Goal: Find specific page/section: Find specific page/section

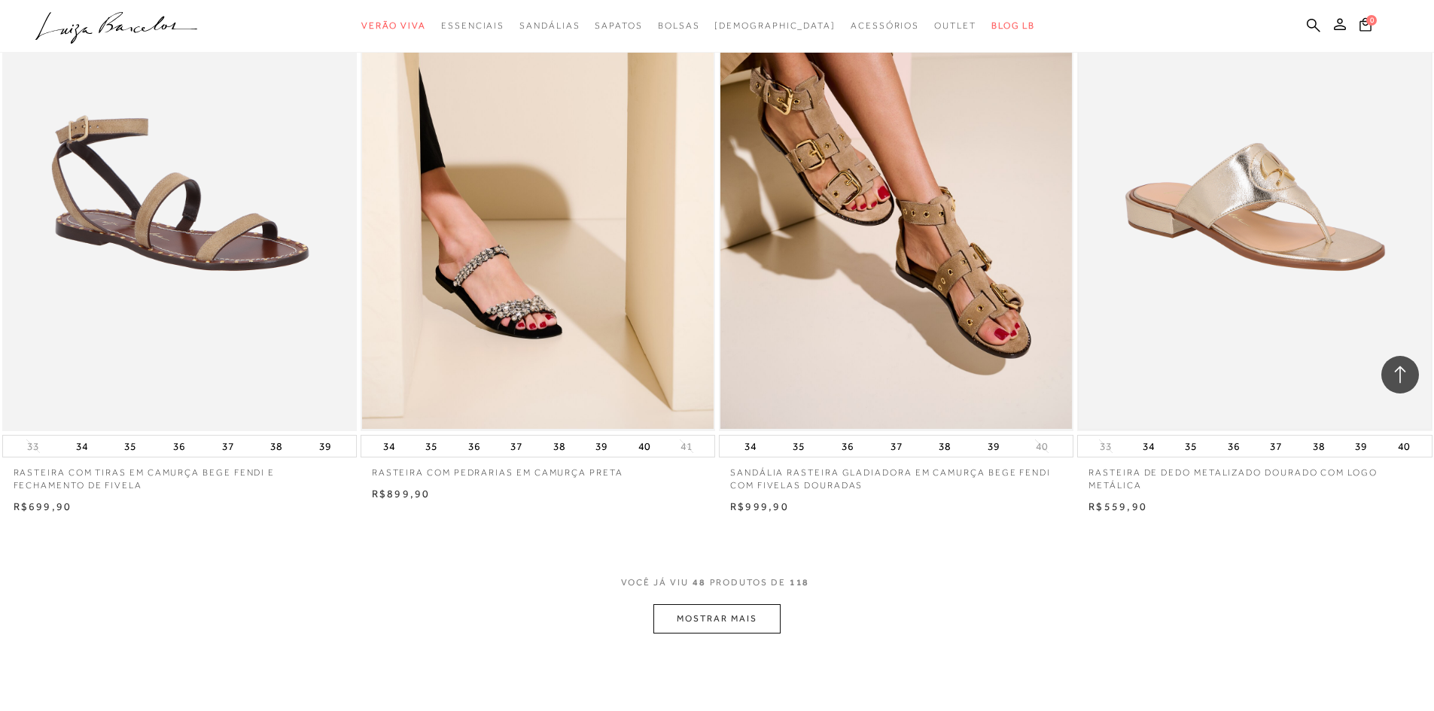
scroll to position [7150, 0]
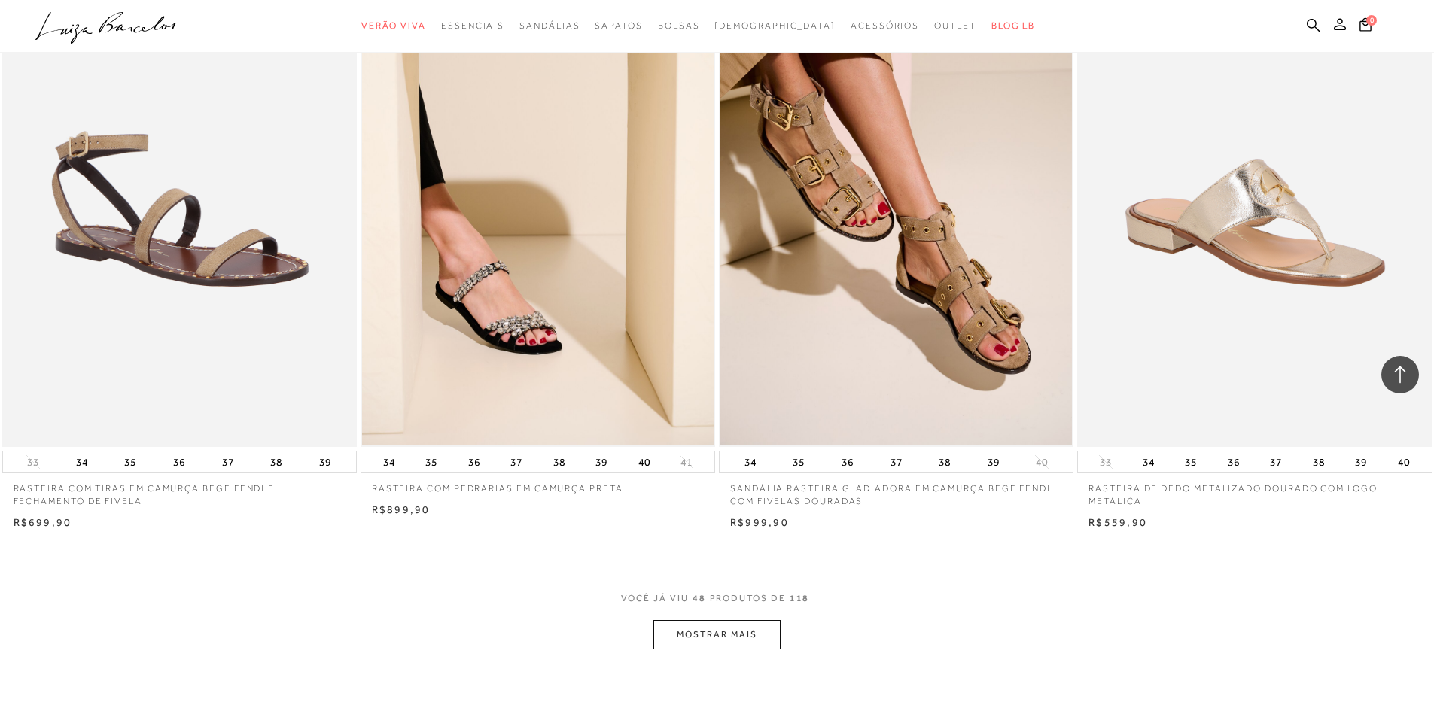
click at [726, 629] on button "MOSTRAR MAIS" at bounding box center [716, 634] width 126 height 29
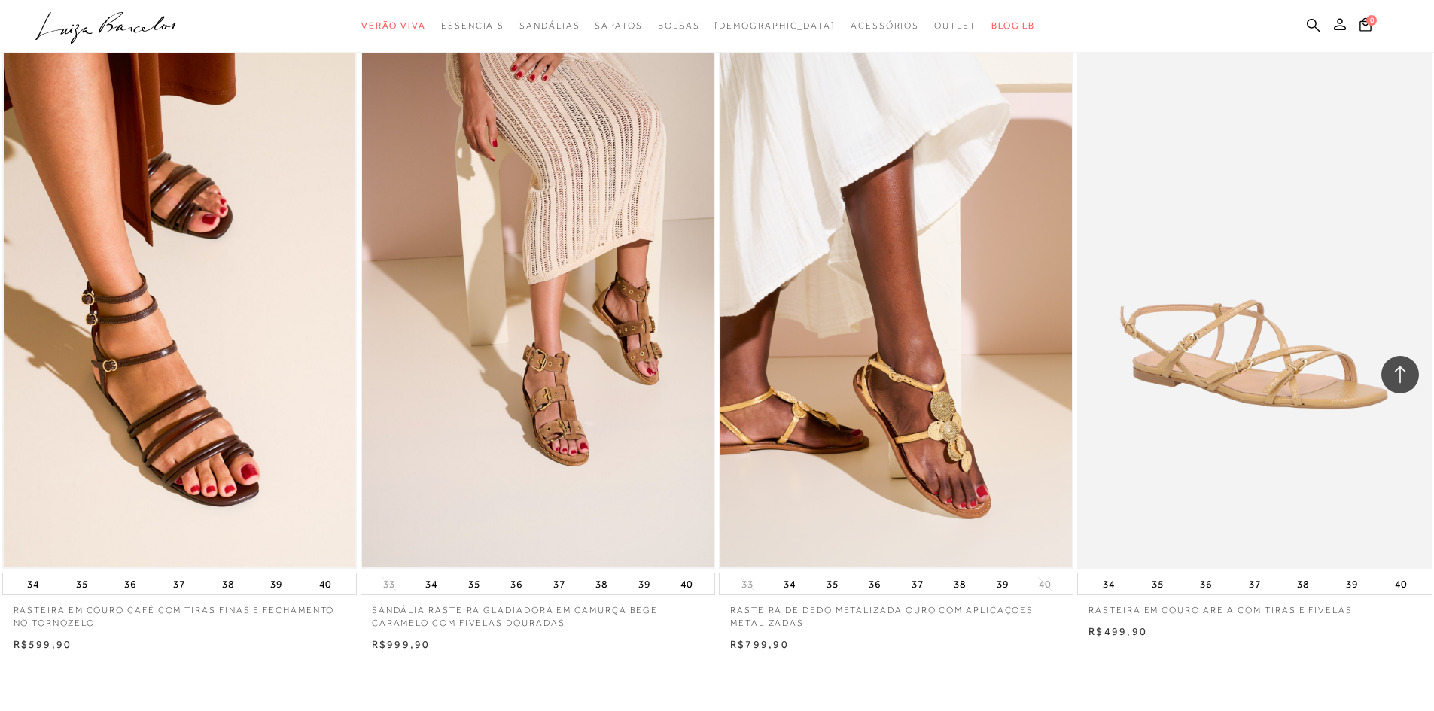
scroll to position [9107, 0]
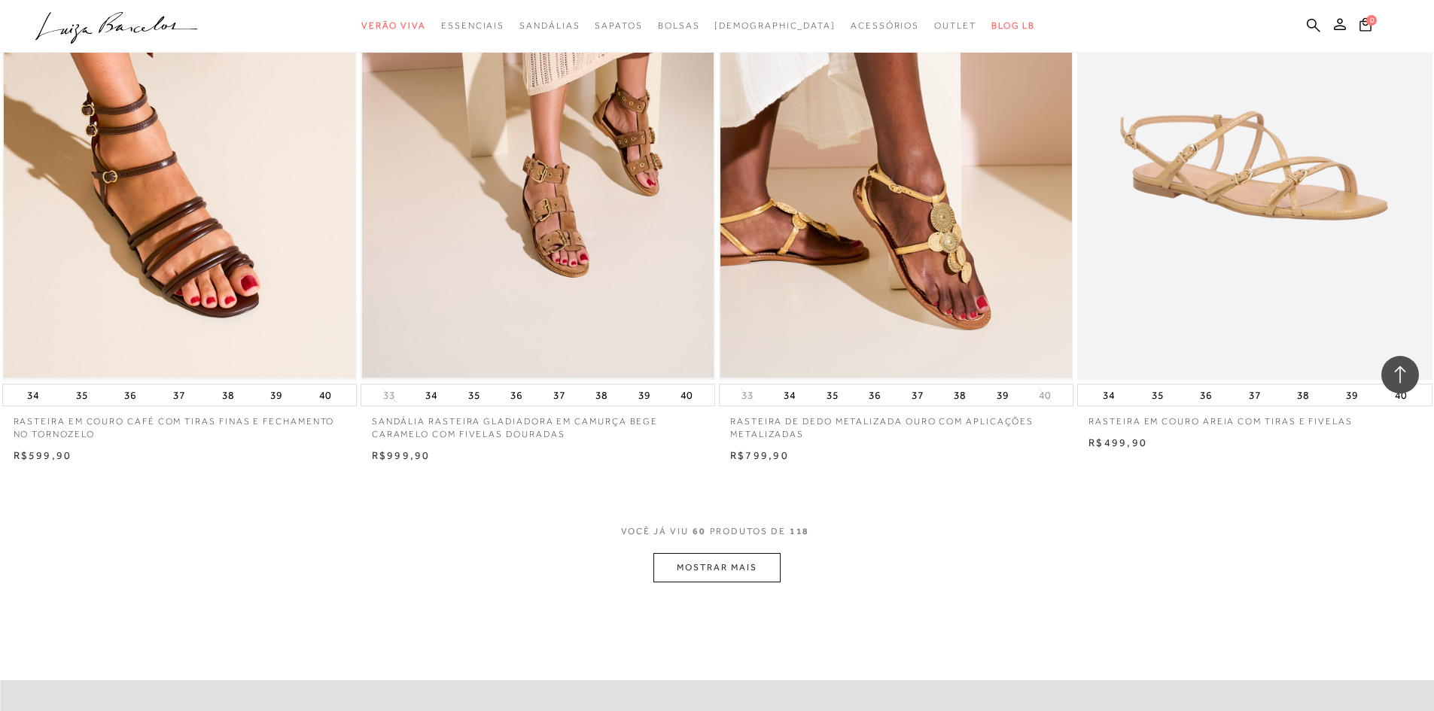
click at [710, 568] on button "MOSTRAR MAIS" at bounding box center [716, 567] width 126 height 29
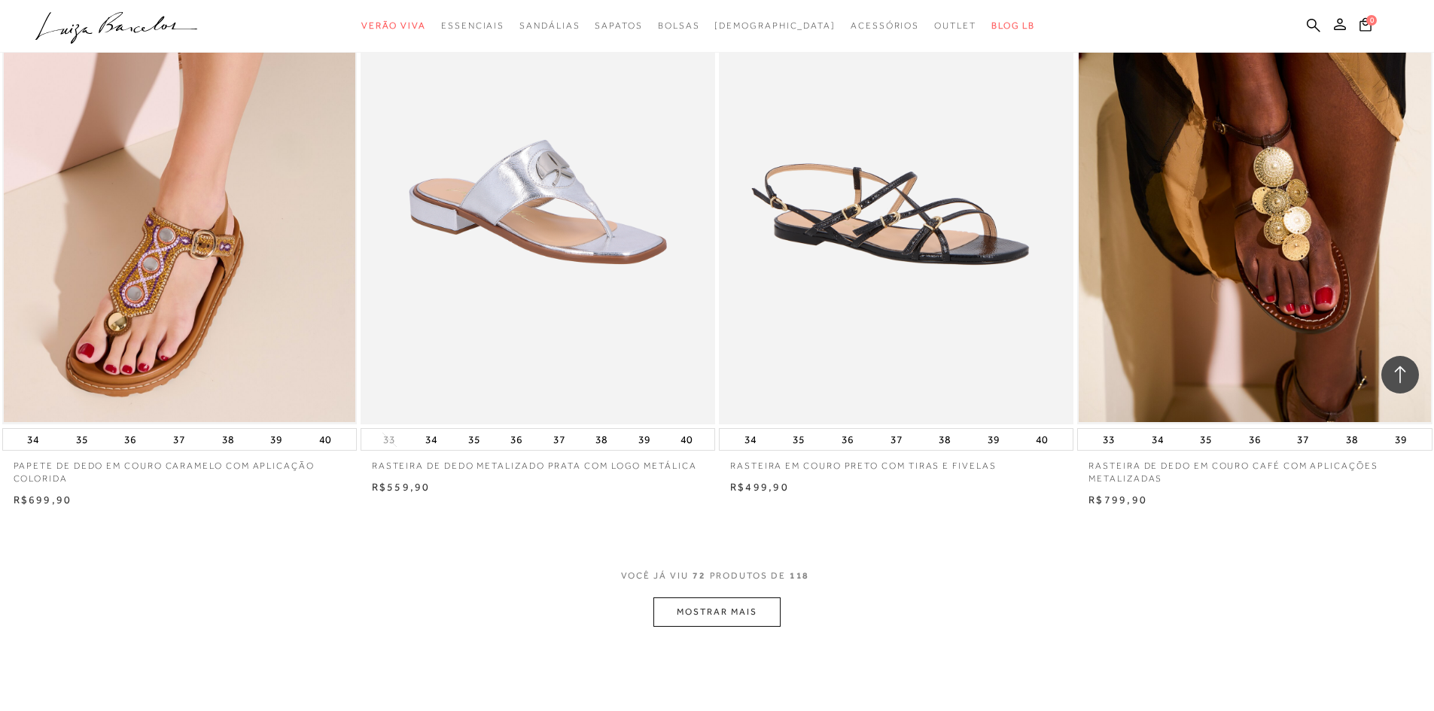
scroll to position [10989, 0]
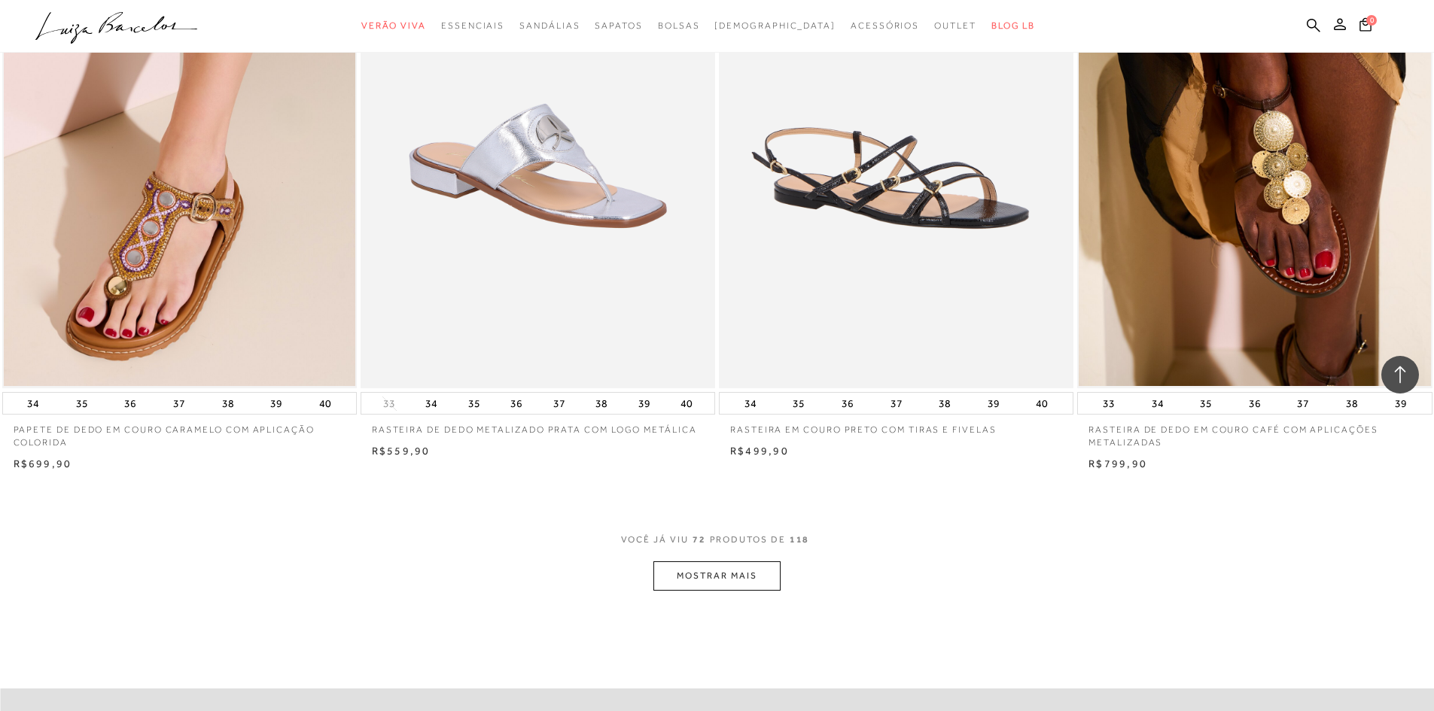
click at [729, 577] on button "MOSTRAR MAIS" at bounding box center [716, 575] width 126 height 29
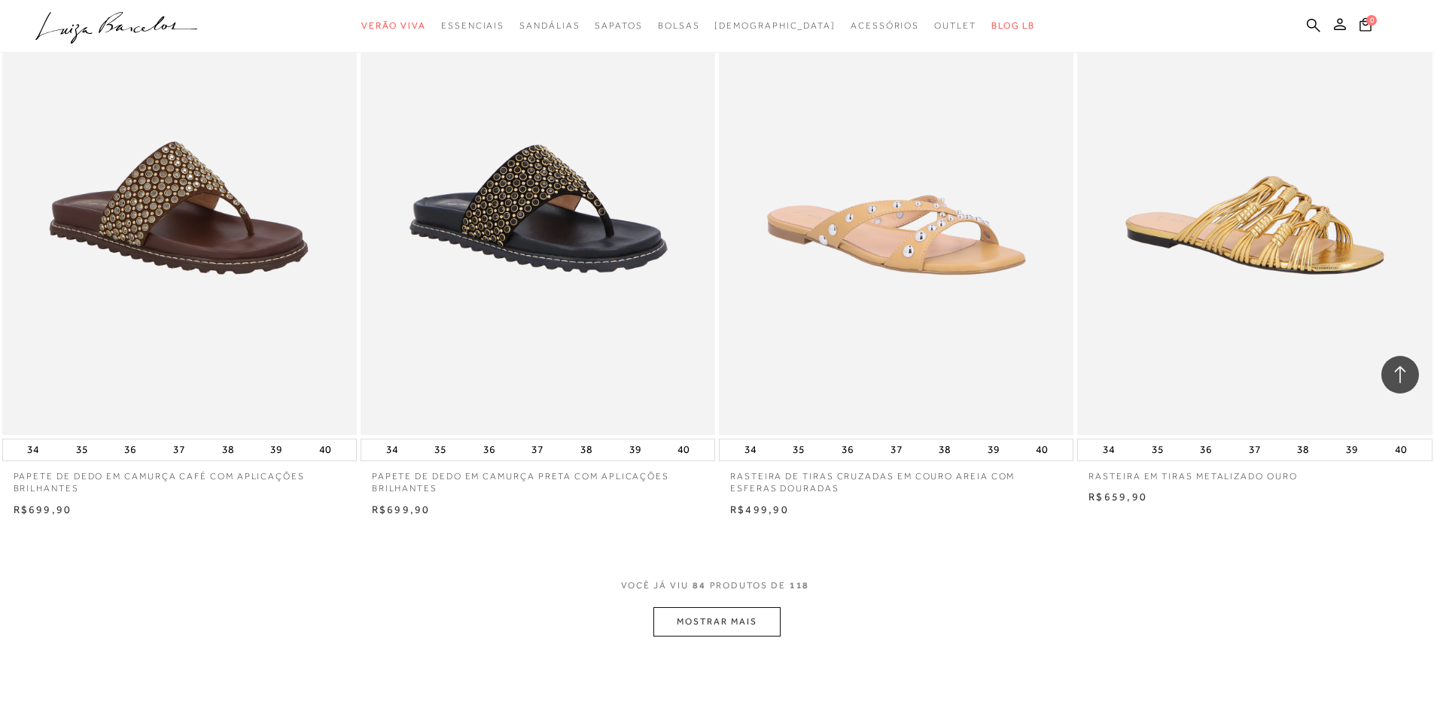
scroll to position [12871, 0]
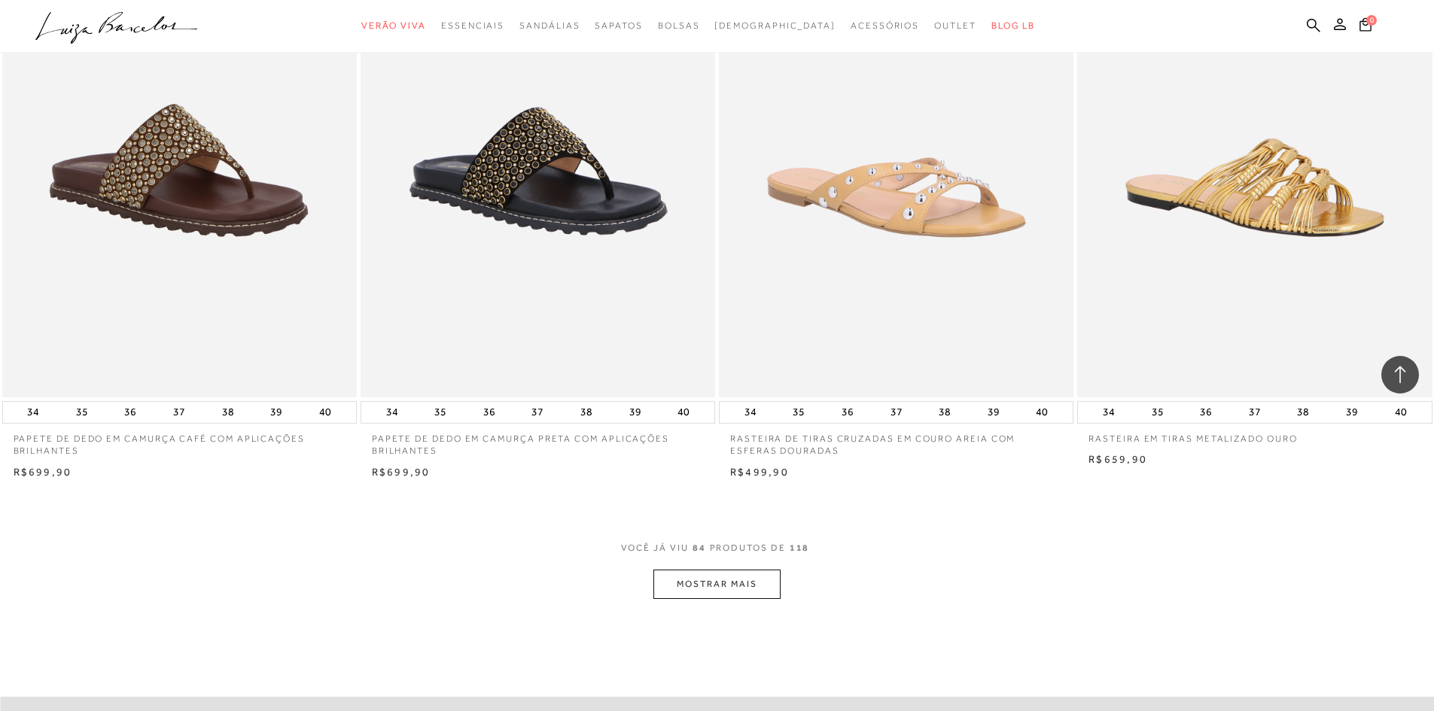
click at [727, 580] on button "MOSTRAR MAIS" at bounding box center [716, 584] width 126 height 29
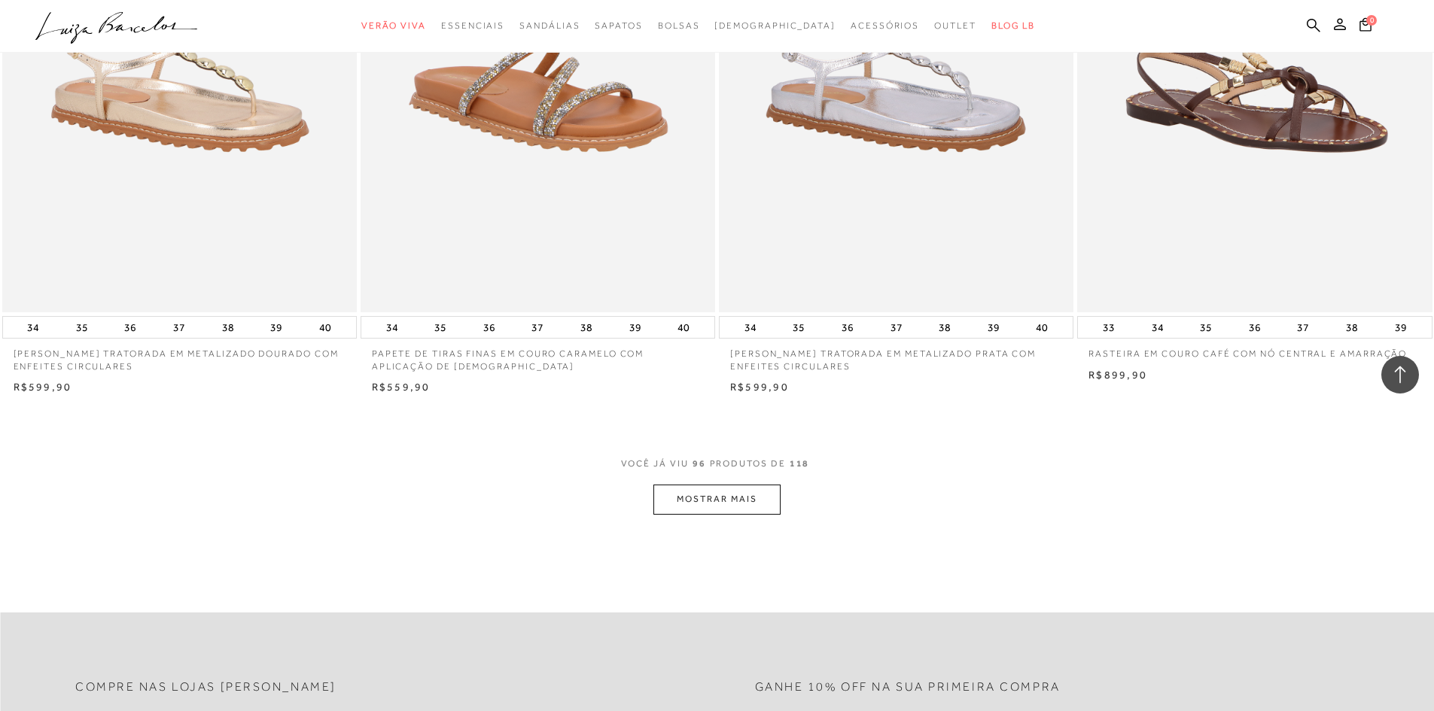
scroll to position [15053, 0]
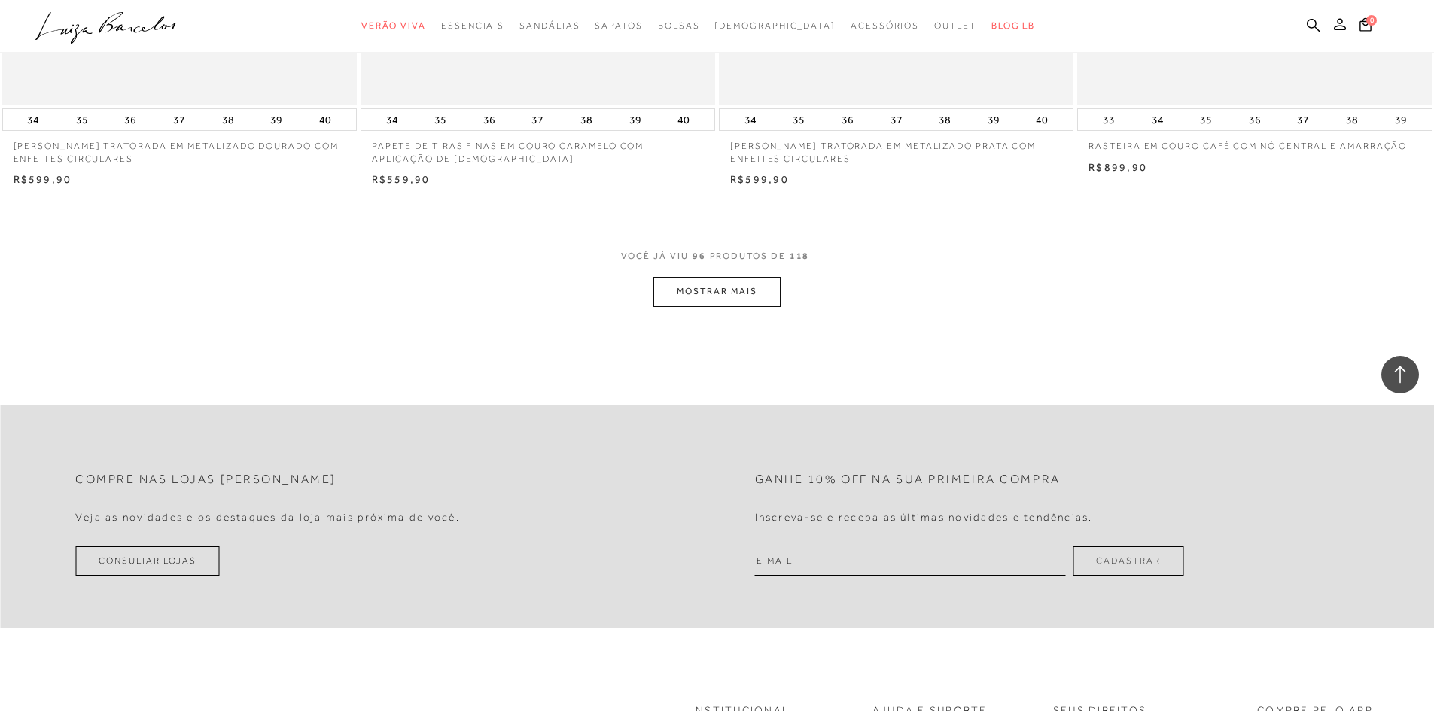
click at [717, 288] on button "MOSTRAR MAIS" at bounding box center [716, 291] width 126 height 29
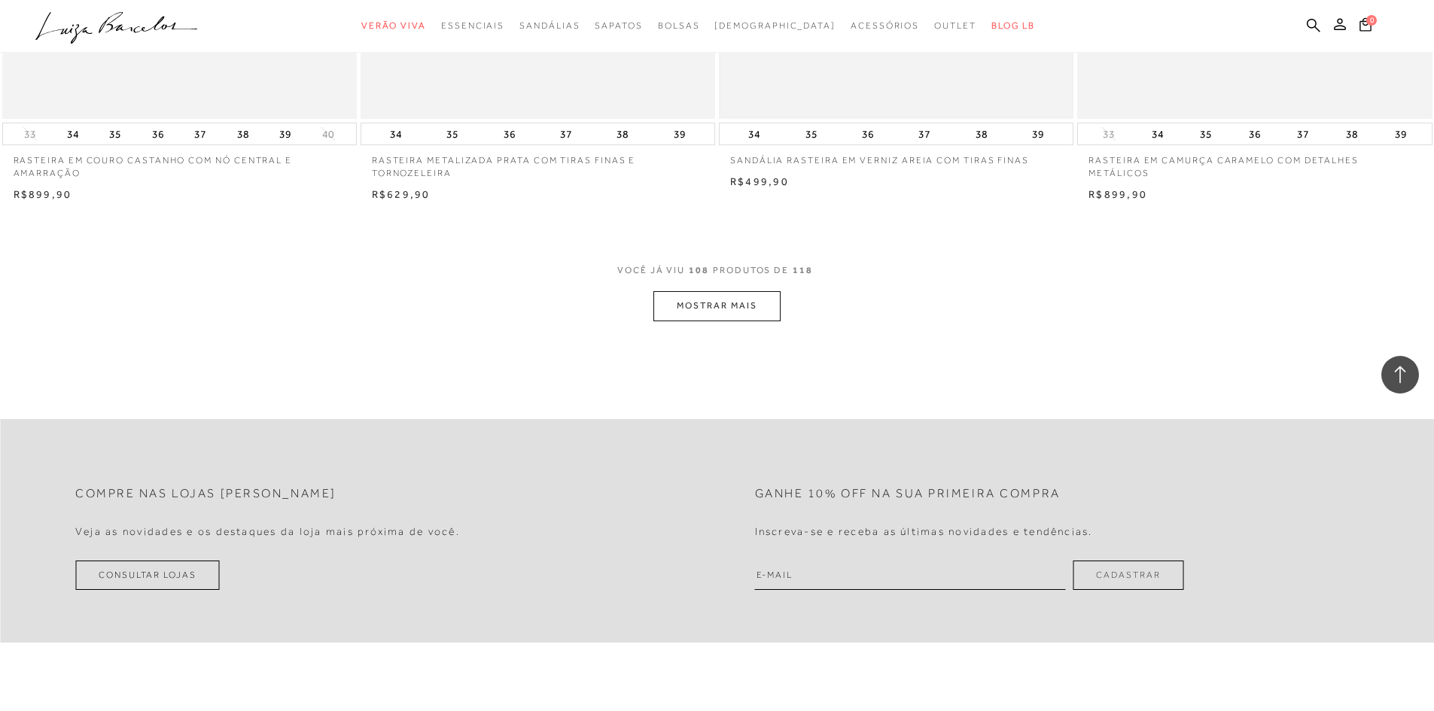
scroll to position [16935, 0]
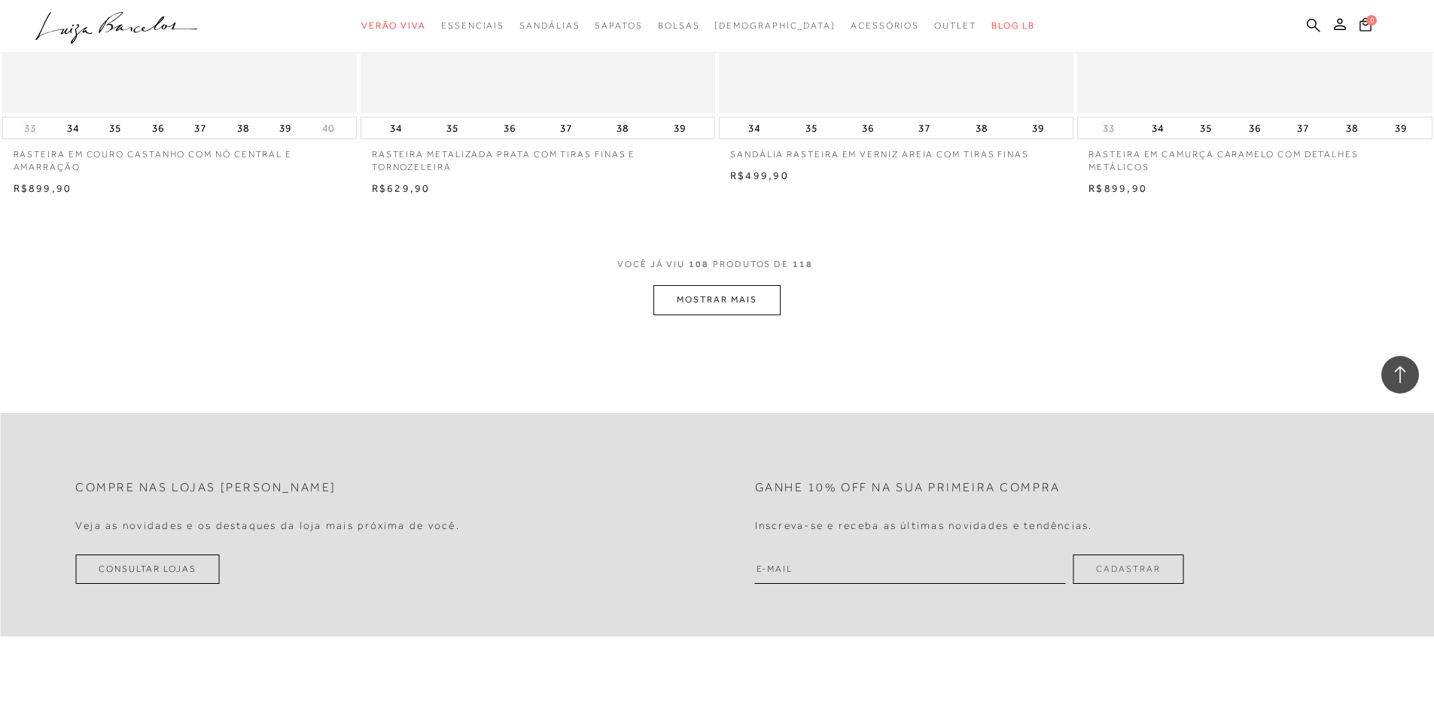
click at [729, 289] on button "MOSTRAR MAIS" at bounding box center [716, 299] width 126 height 29
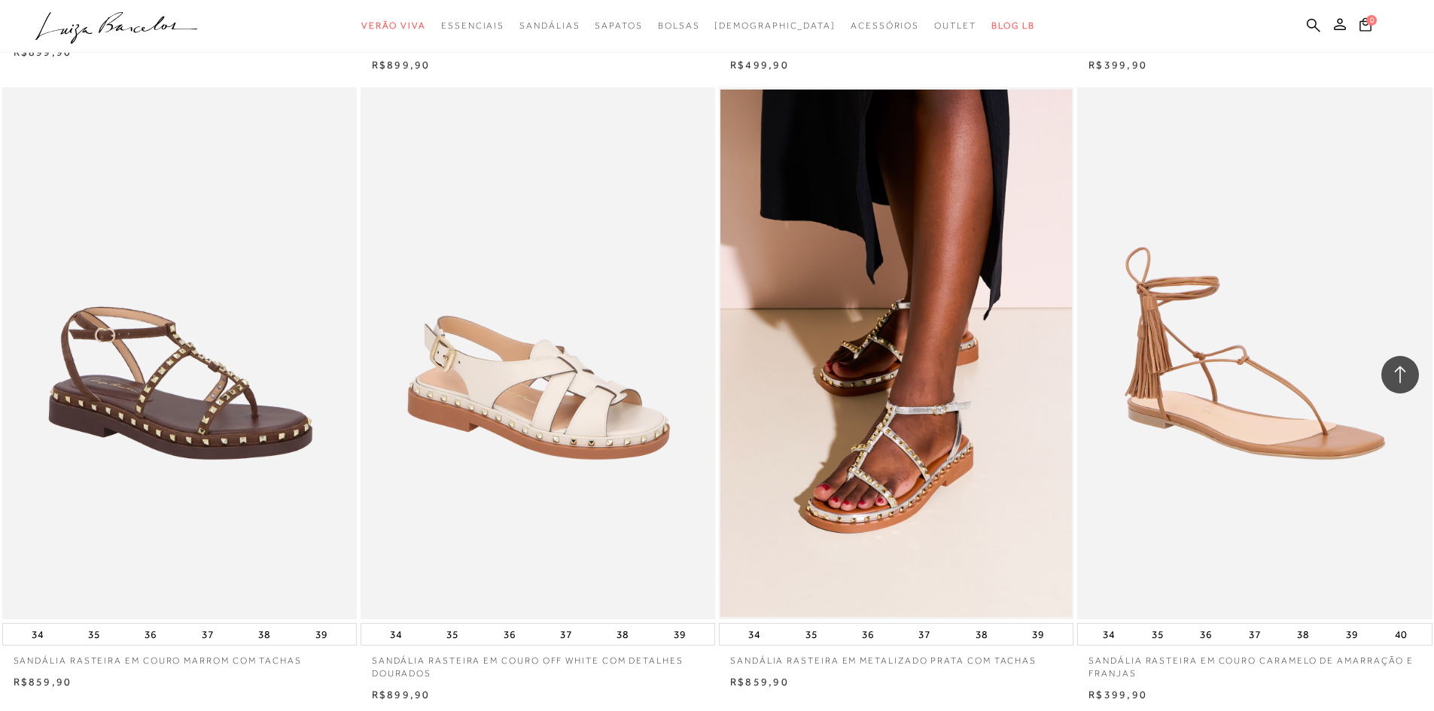
scroll to position [17688, 0]
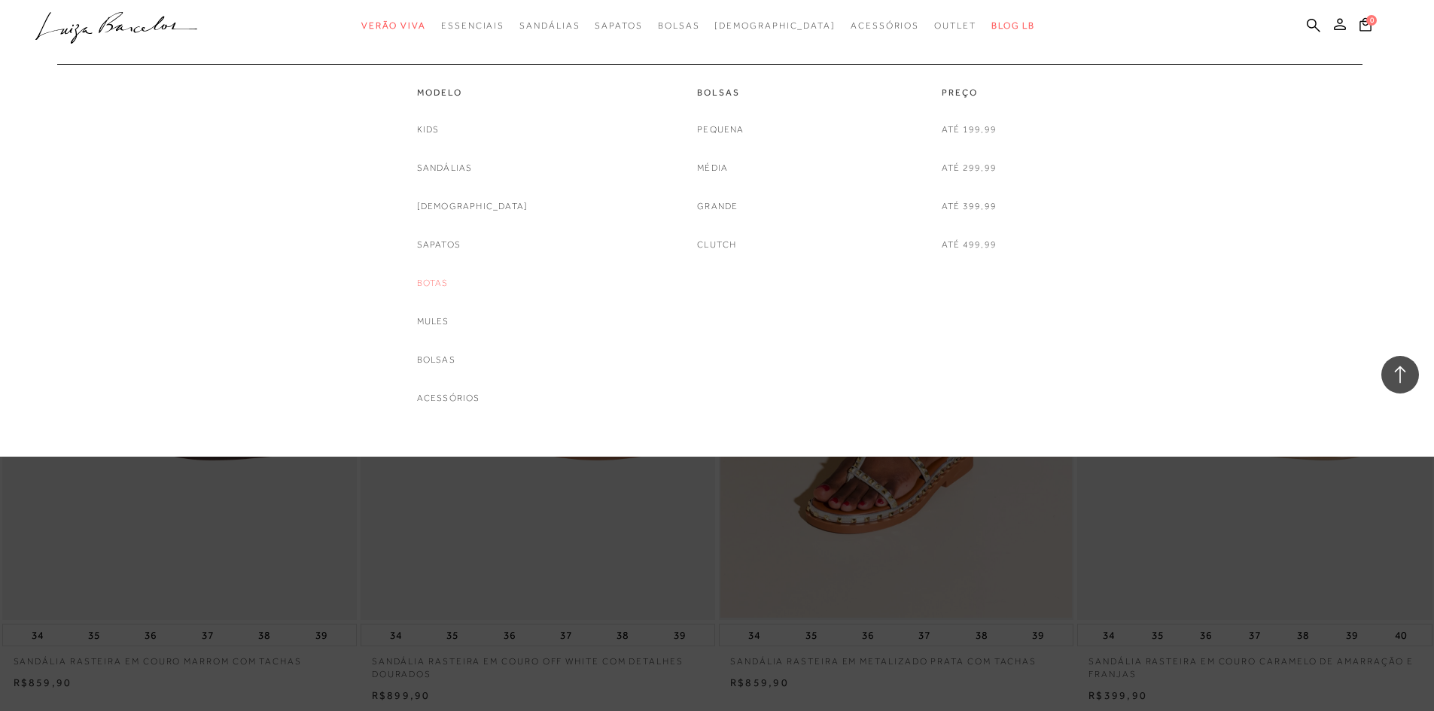
click at [449, 289] on link "Botas" at bounding box center [433, 283] width 32 height 16
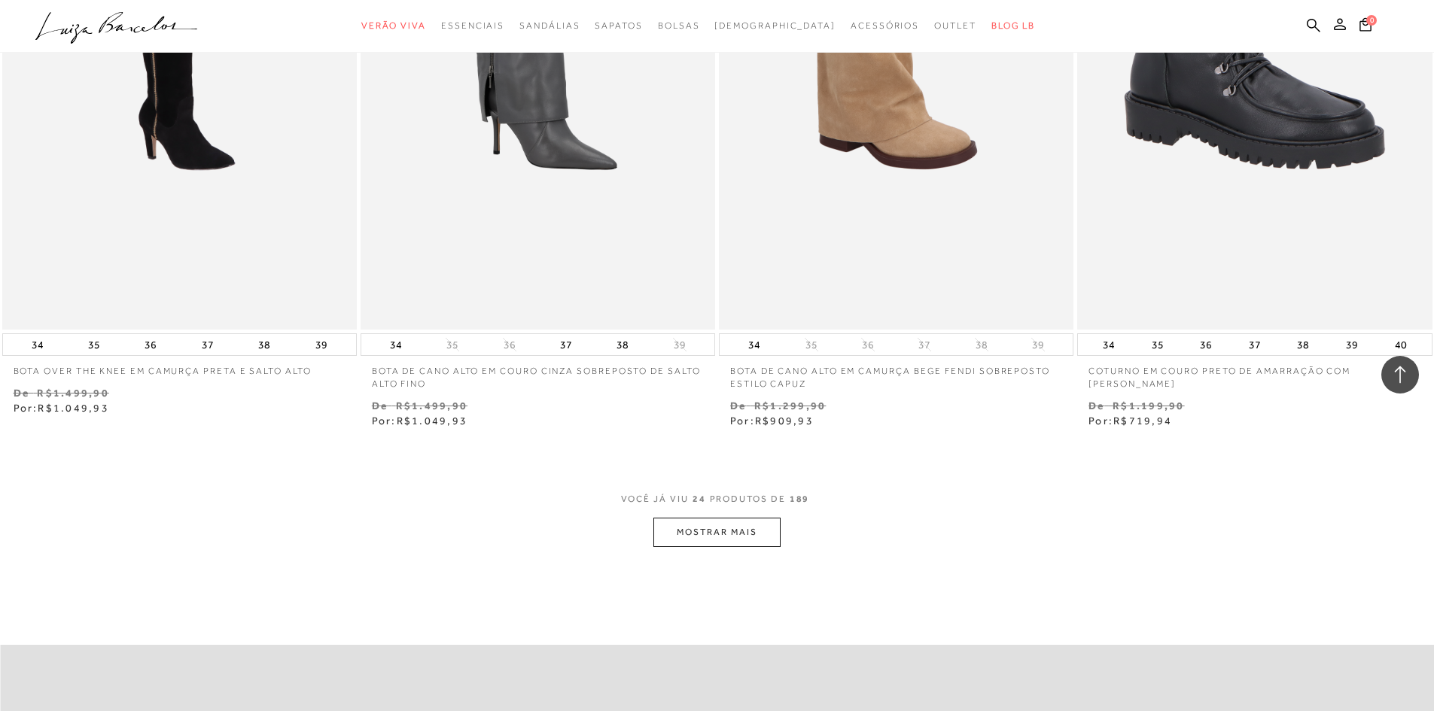
scroll to position [3538, 0]
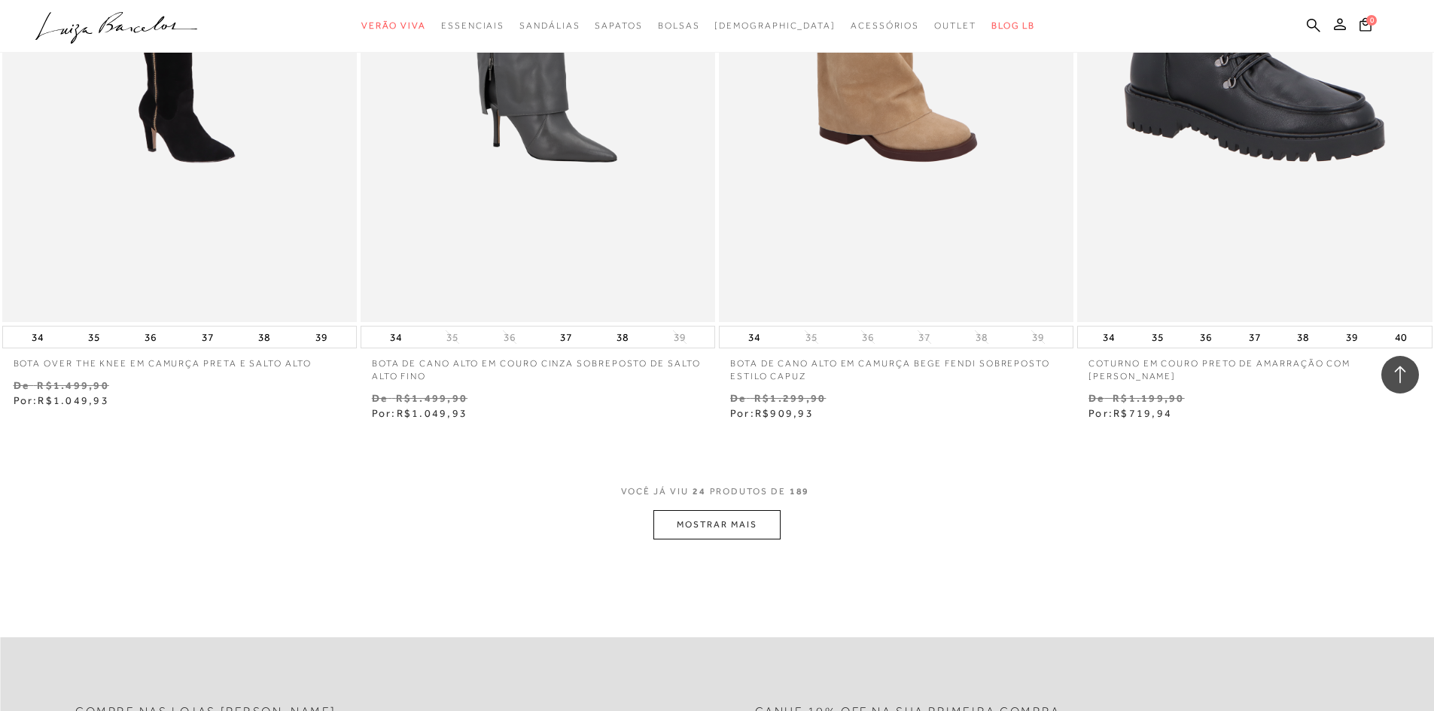
click at [677, 540] on button "MOSTRAR MAIS" at bounding box center [716, 524] width 126 height 29
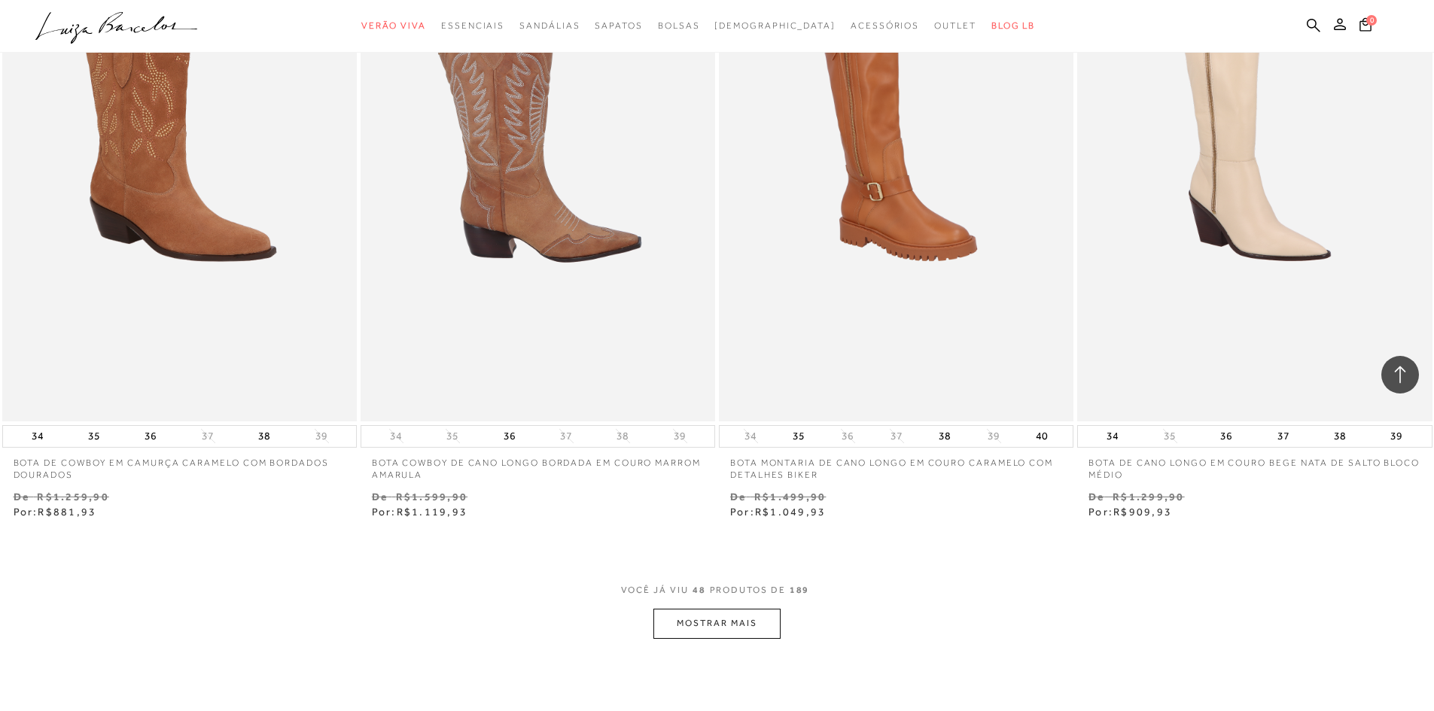
scroll to position [7376, 0]
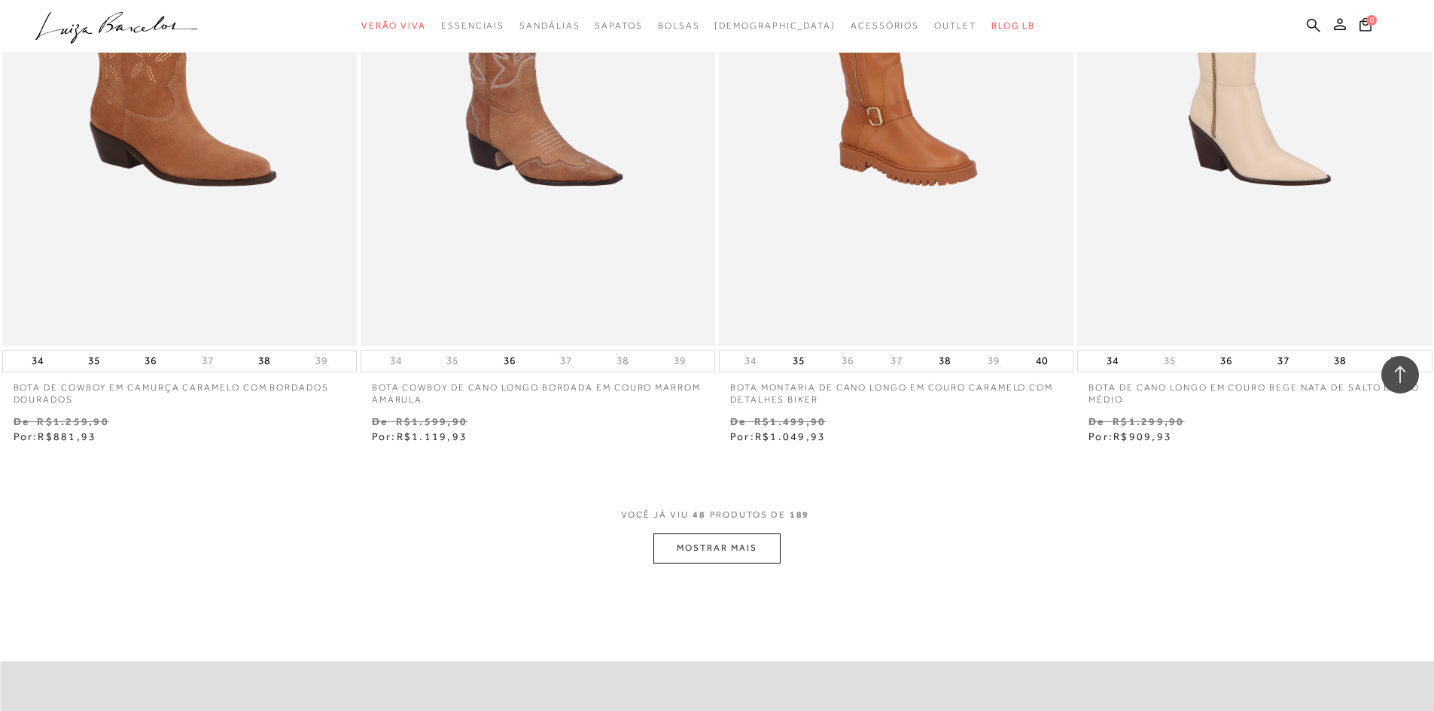
click at [712, 563] on button "MOSTRAR MAIS" at bounding box center [716, 548] width 126 height 29
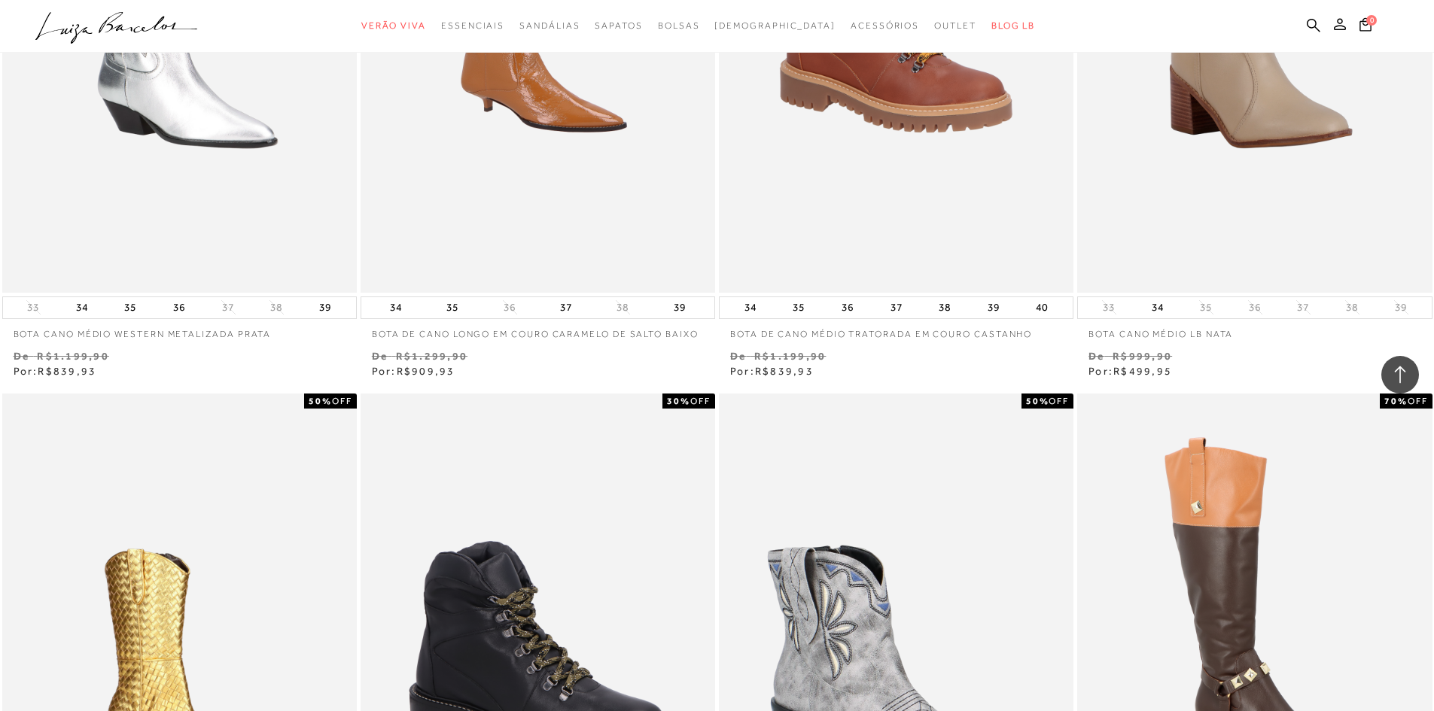
scroll to position [8731, 0]
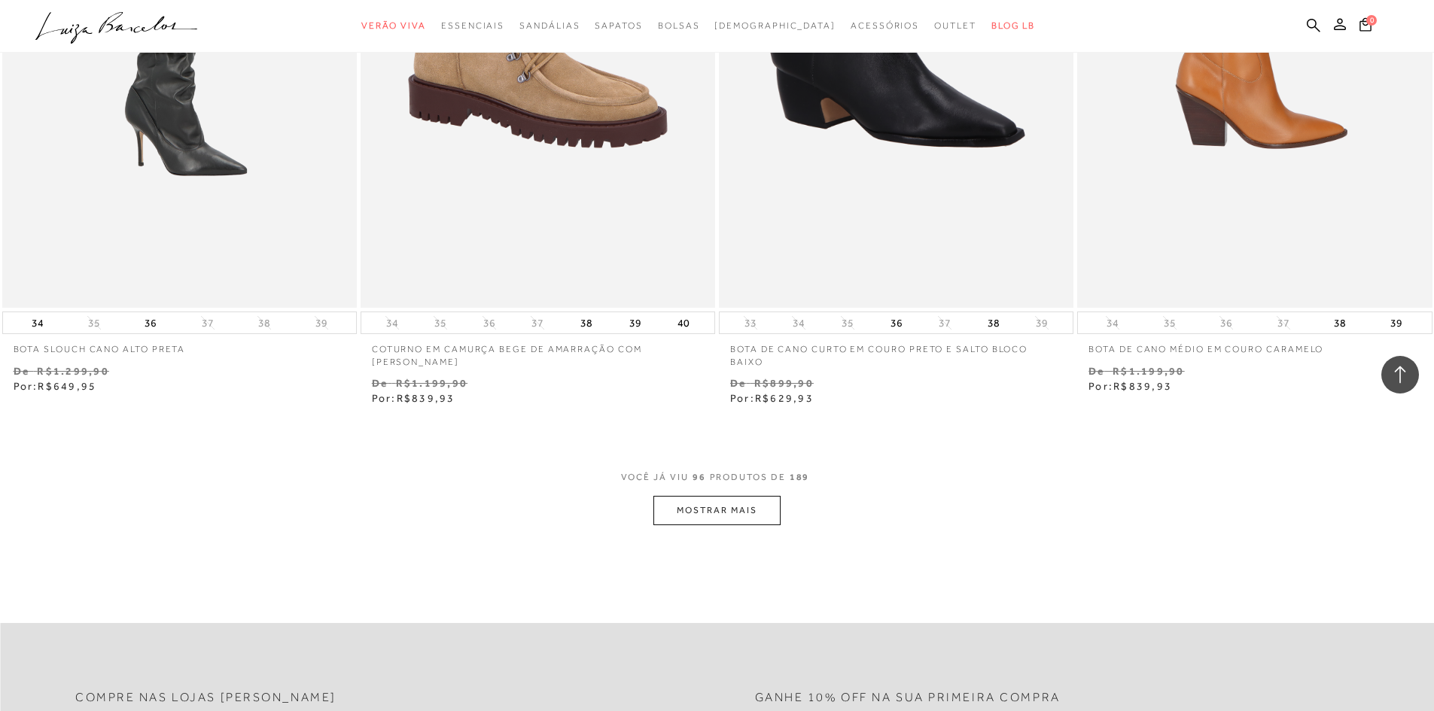
scroll to position [14978, 0]
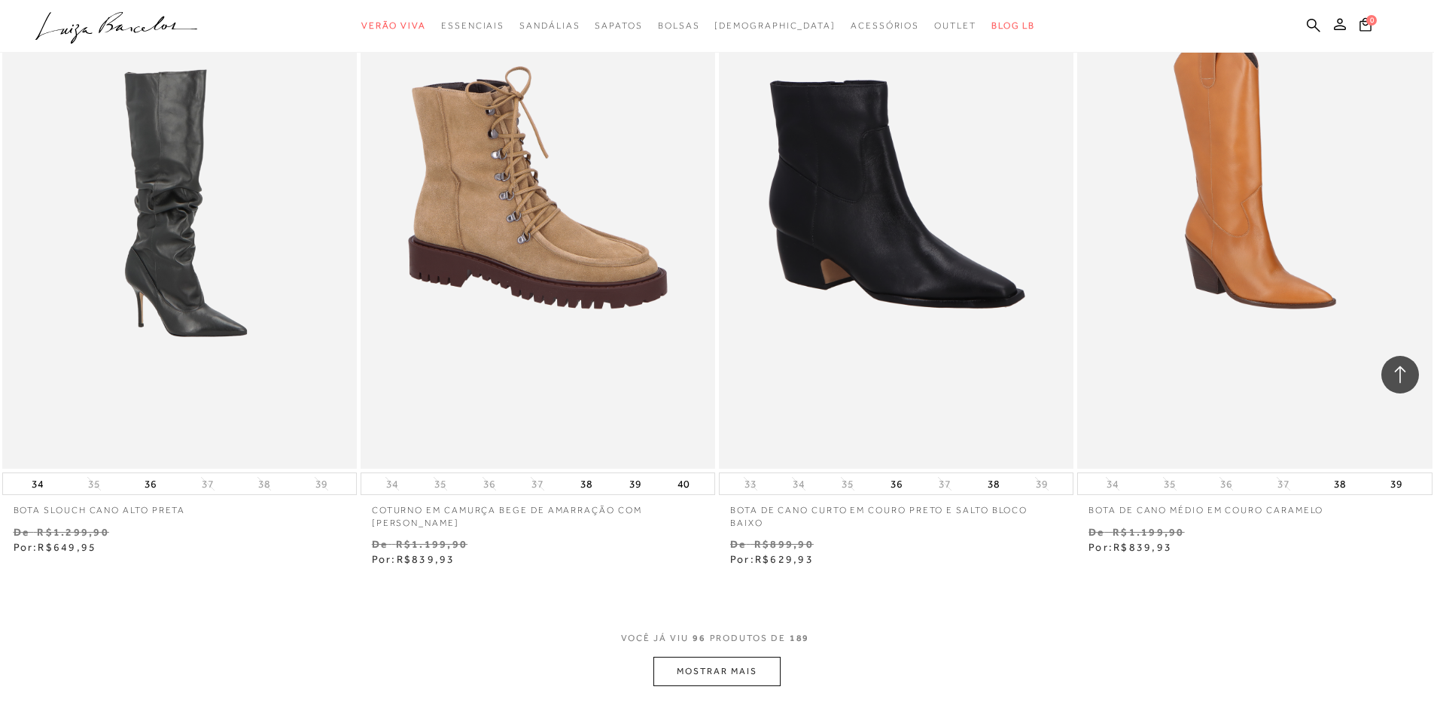
click at [765, 686] on button "MOSTRAR MAIS" at bounding box center [716, 671] width 126 height 29
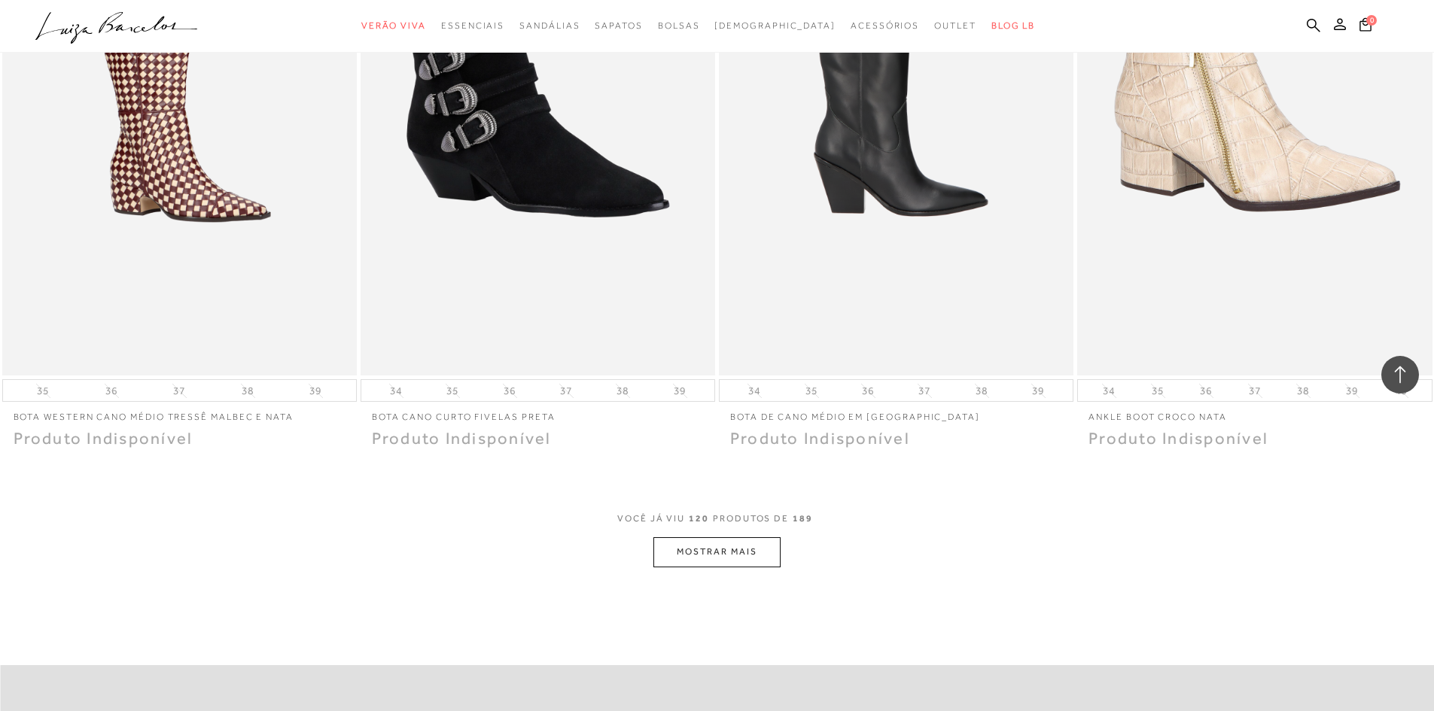
scroll to position [18967, 0]
